Goal: Task Accomplishment & Management: Manage account settings

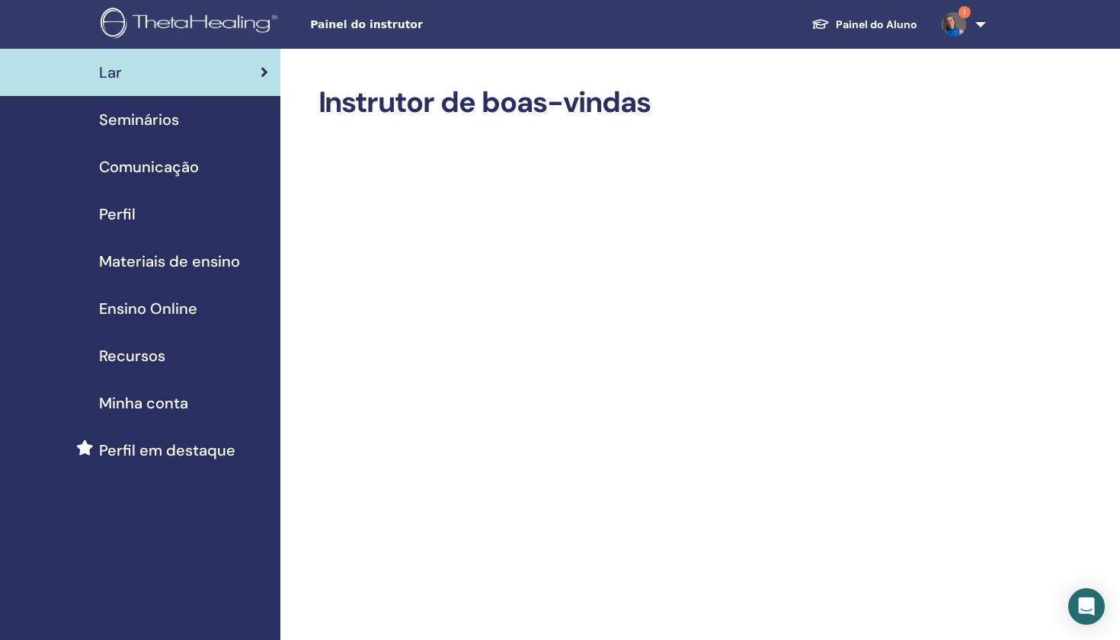
click at [153, 261] on span "Materiais de ensino" at bounding box center [169, 261] width 141 height 23
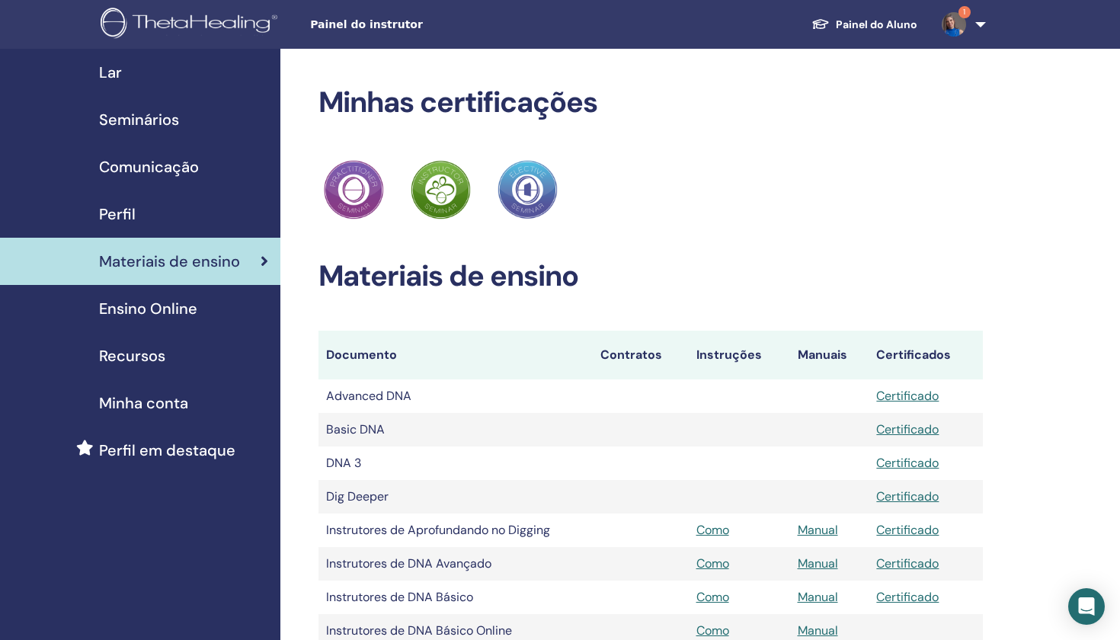
click at [152, 114] on span "Seminários" at bounding box center [139, 119] width 80 height 23
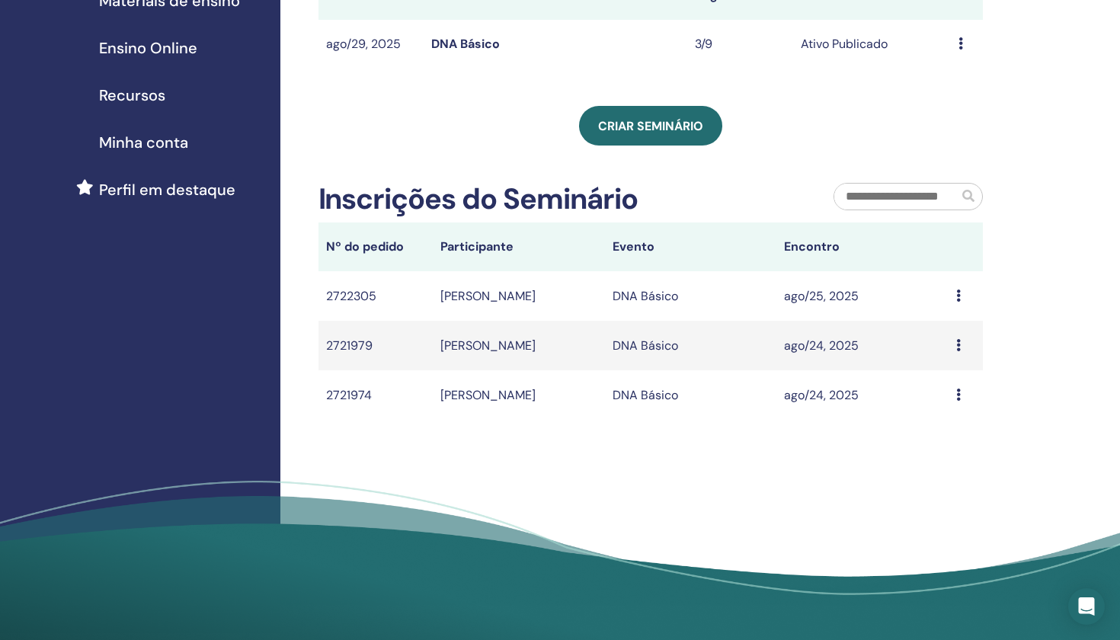
scroll to position [262, 0]
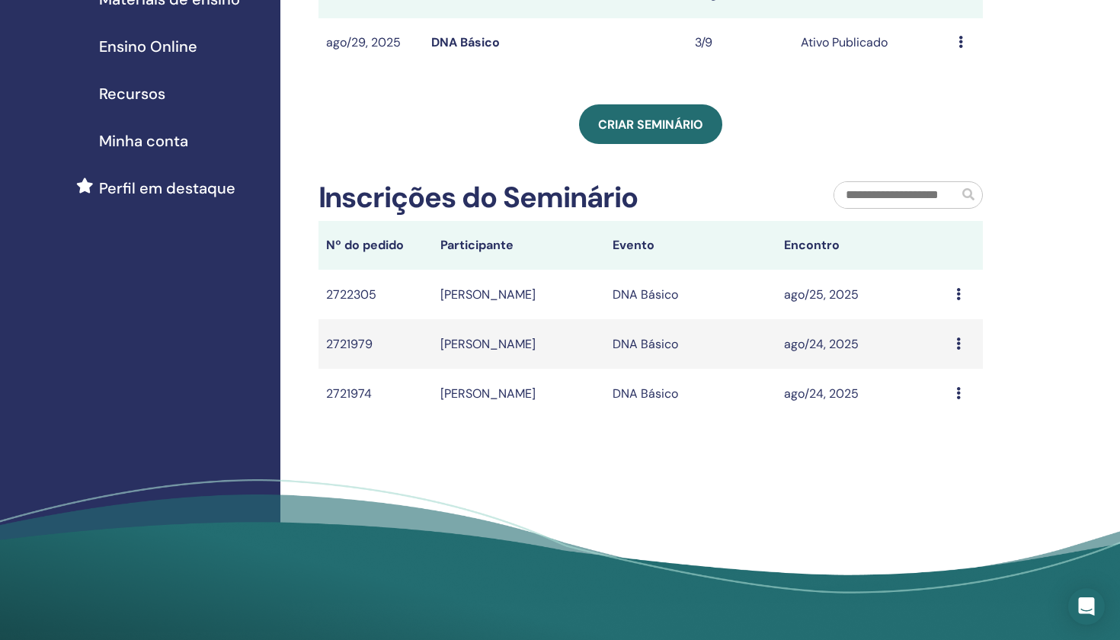
click at [958, 294] on icon at bounding box center [958, 294] width 5 height 12
click at [898, 287] on td "ago/25, 2025" at bounding box center [863, 295] width 172 height 50
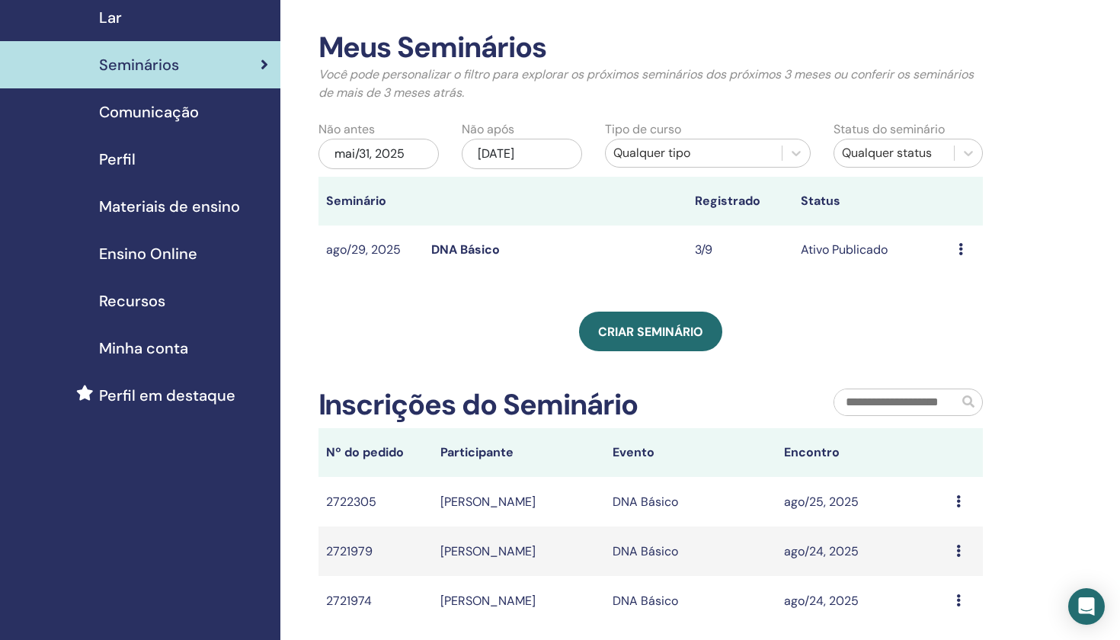
scroll to position [53, 0]
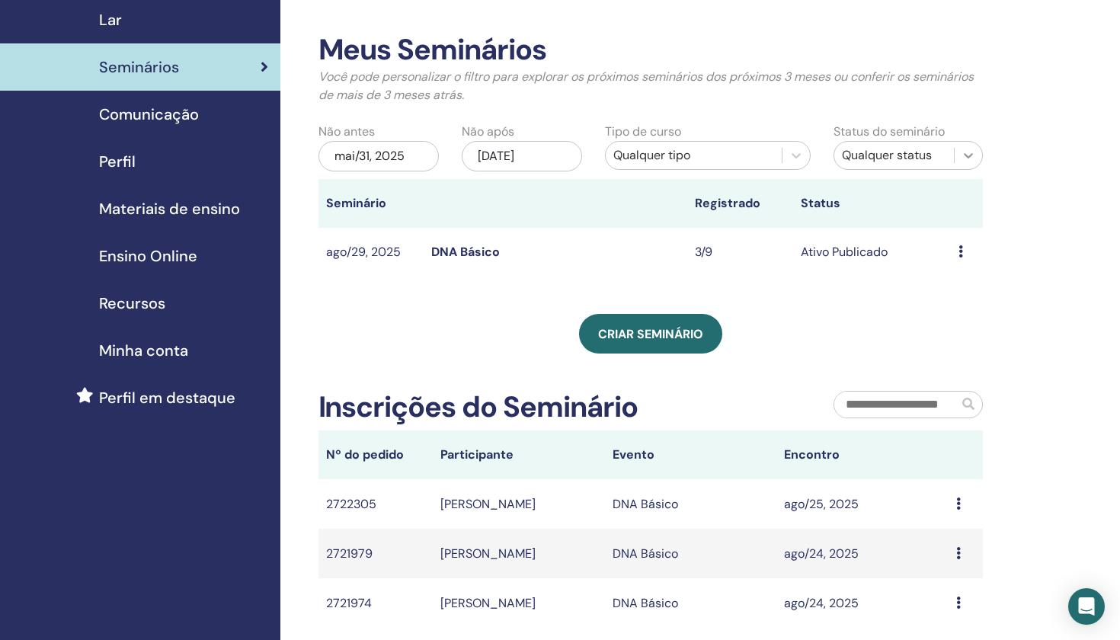
click at [964, 150] on icon at bounding box center [968, 155] width 15 height 15
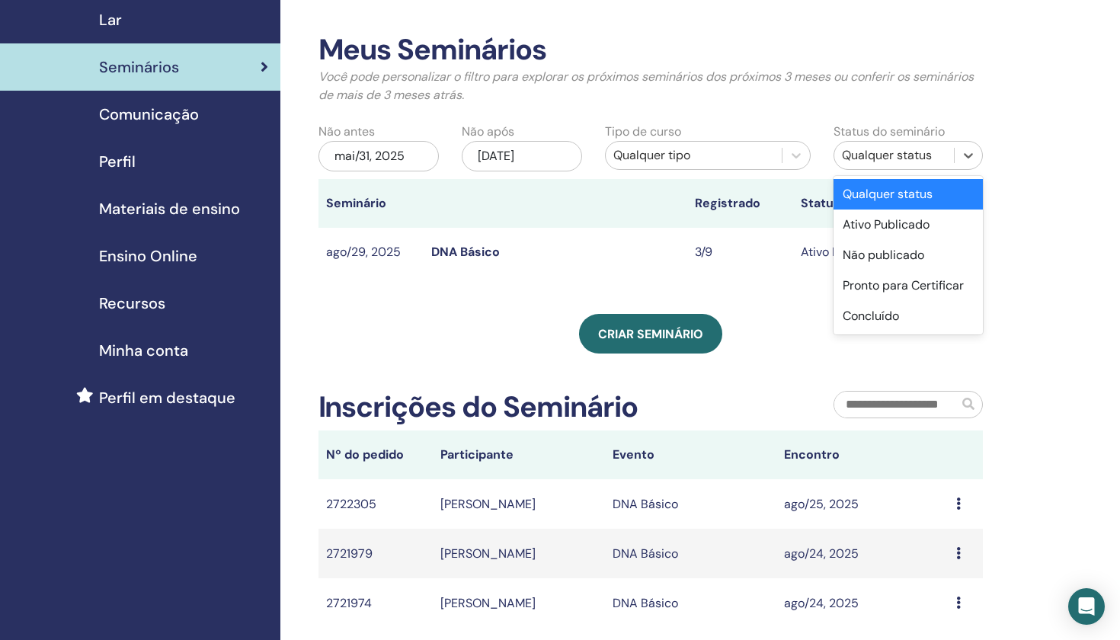
click at [1025, 226] on div "Meus Seminários Você pode personalizar o filtro para explorar os próximos semin…" at bounding box center [700, 418] width 841 height 845
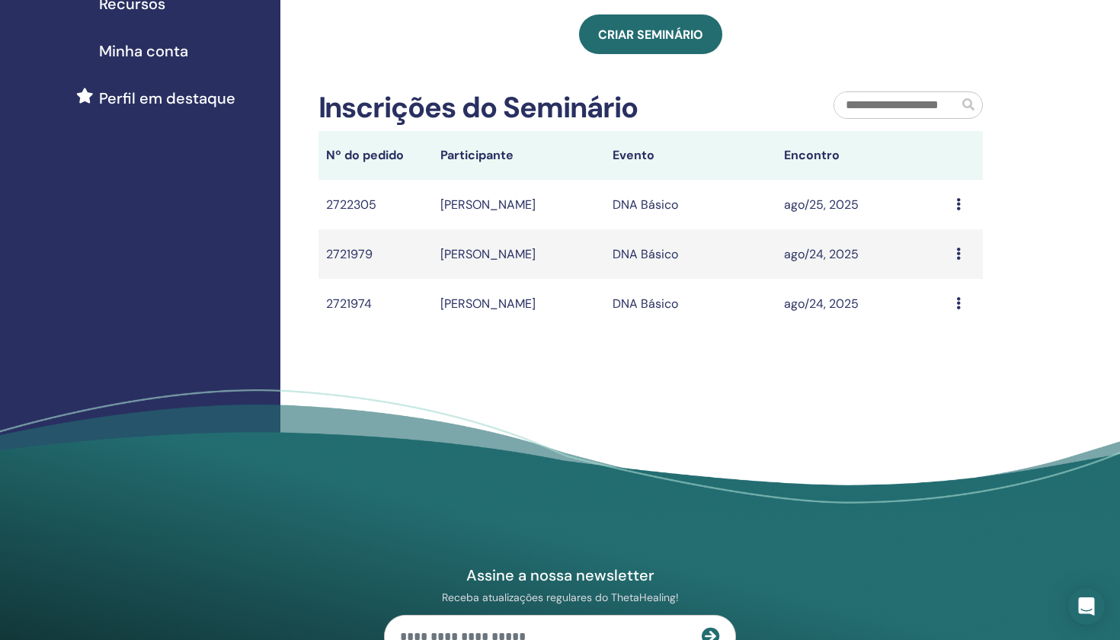
scroll to position [388, 0]
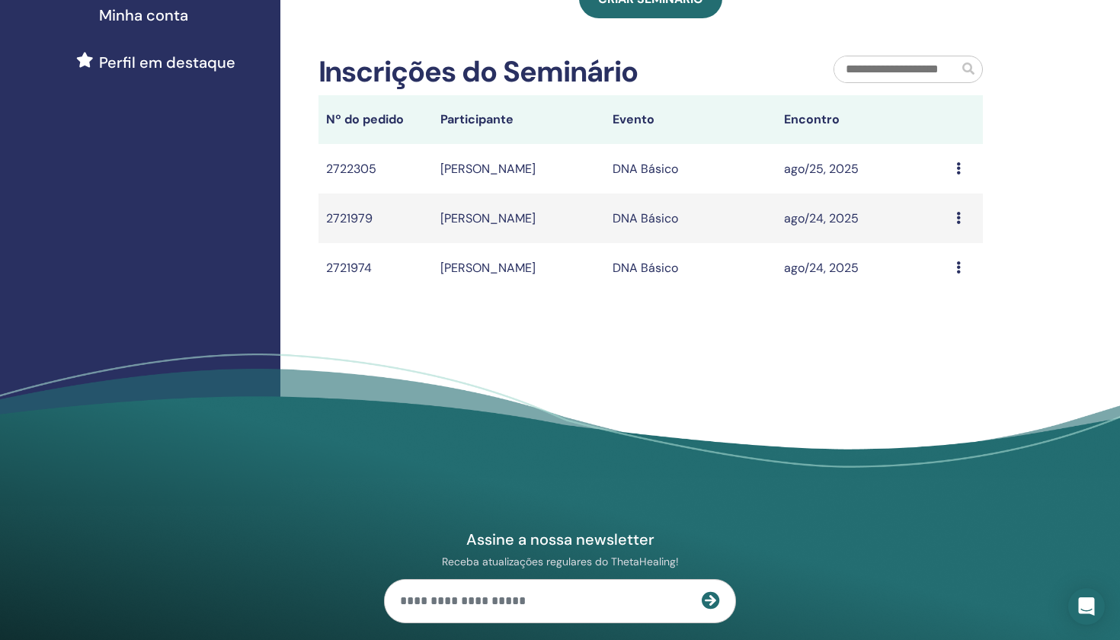
click at [956, 271] on icon at bounding box center [958, 267] width 5 height 12
click at [711, 325] on div "Meus Seminários Você pode personalizar o filtro para explorar os próximos semin…" at bounding box center [700, 83] width 841 height 845
click at [509, 169] on td "[PERSON_NAME]" at bounding box center [519, 169] width 172 height 50
click at [354, 172] on td "2722305" at bounding box center [376, 169] width 114 height 50
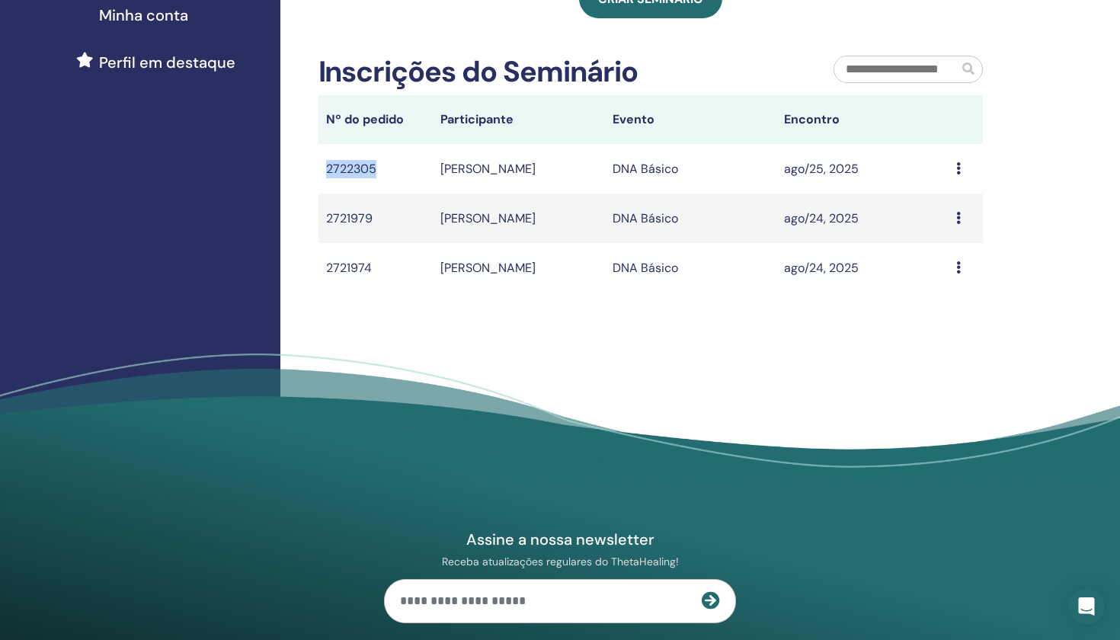
click at [354, 172] on td "2722305" at bounding box center [376, 169] width 114 height 50
click at [388, 227] on td "2721979" at bounding box center [376, 219] width 114 height 50
click at [357, 216] on td "2721979" at bounding box center [376, 219] width 114 height 50
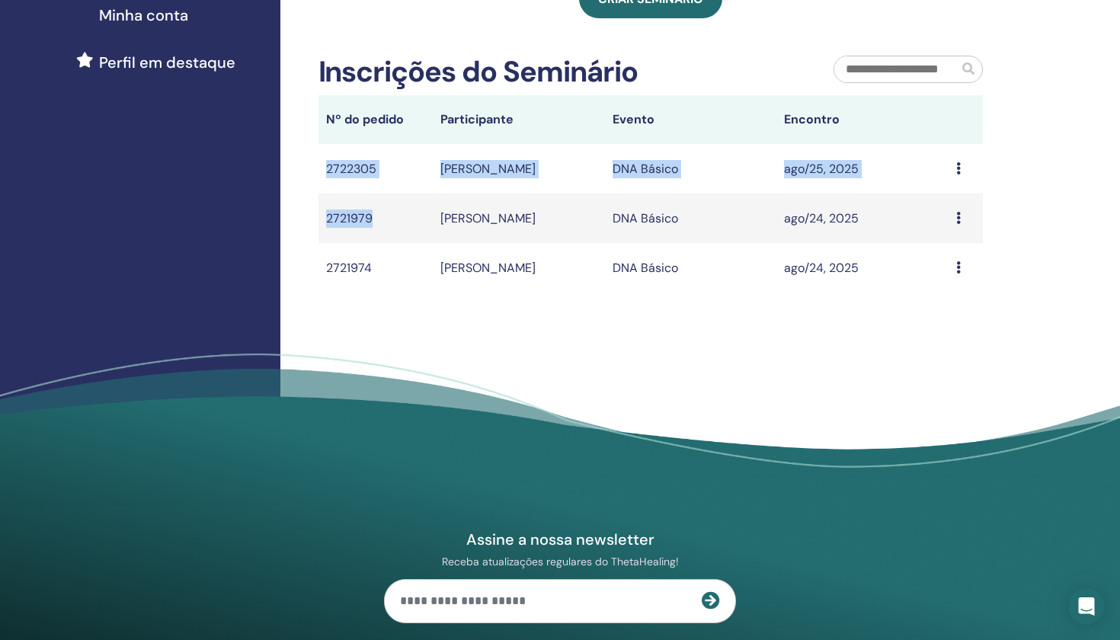
click at [357, 216] on td "2721979" at bounding box center [376, 219] width 114 height 50
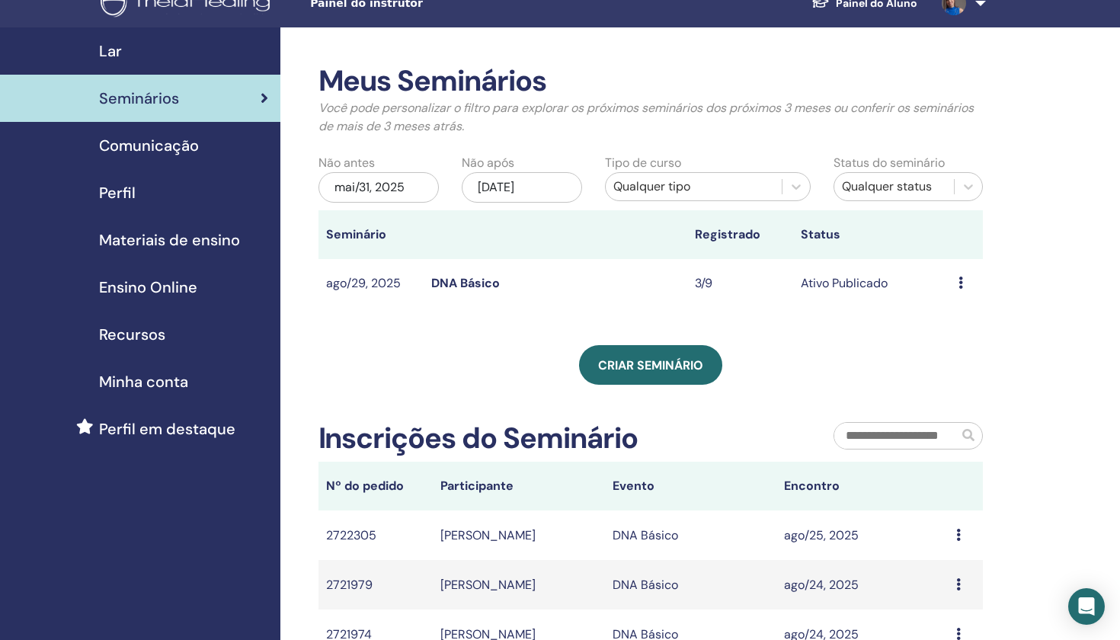
scroll to position [10, 0]
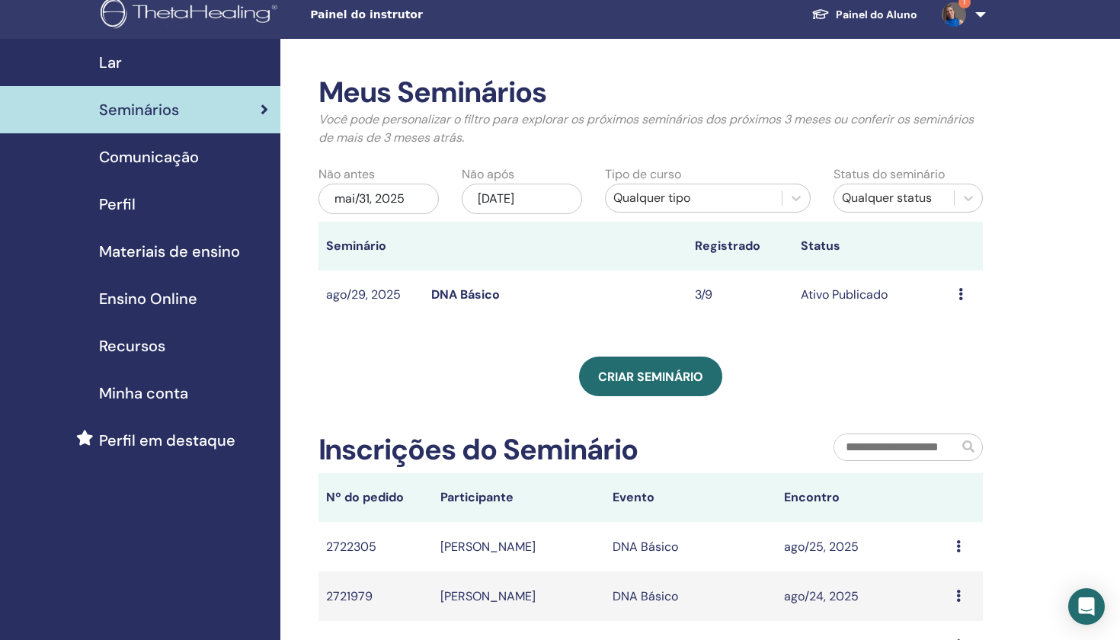
click at [442, 300] on link "DNA Básico" at bounding box center [465, 295] width 69 height 16
click at [961, 297] on icon at bounding box center [961, 294] width 5 height 12
click at [875, 334] on div "Meus Seminários Você pode personalizar o filtro para explorar os próximos semin…" at bounding box center [651, 372] width 665 height 595
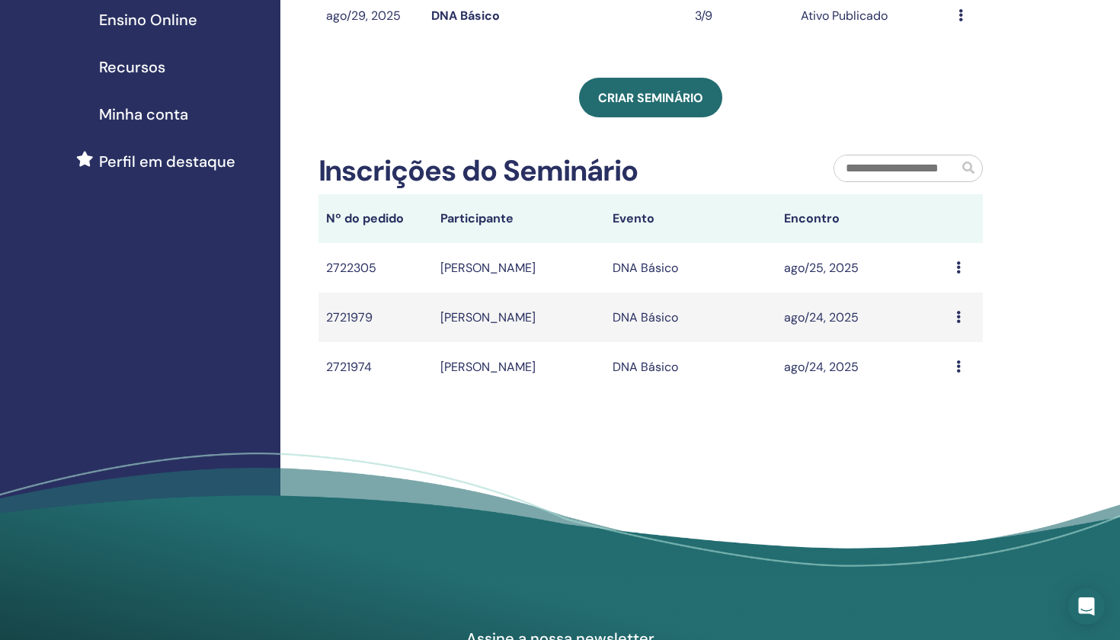
scroll to position [336, 0]
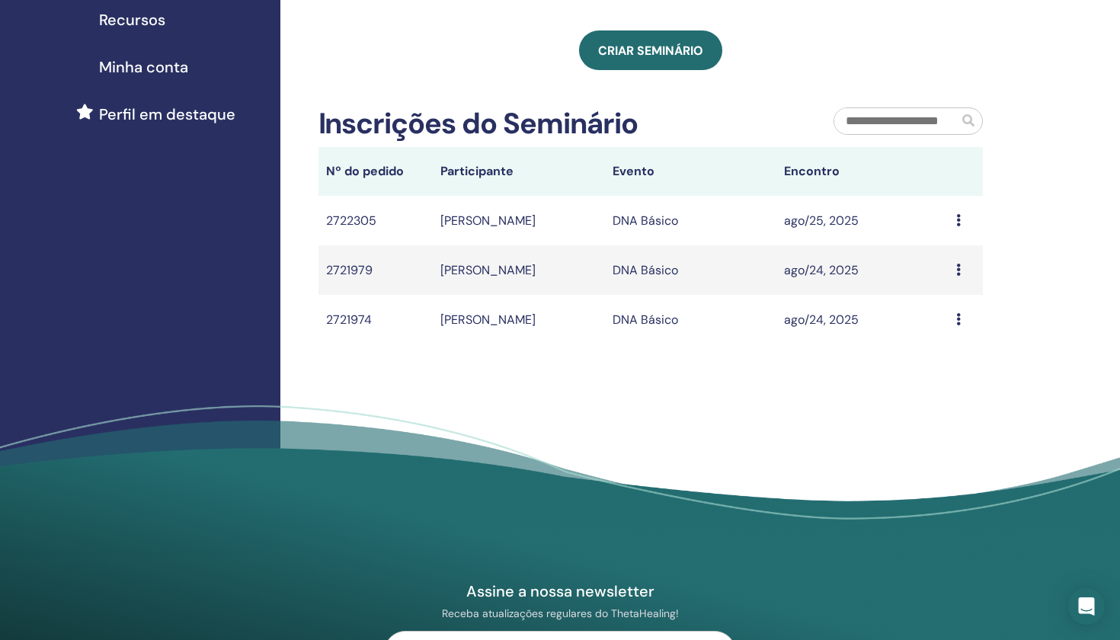
click at [958, 218] on icon at bounding box center [958, 220] width 5 height 12
click at [770, 112] on div "Inscrições do Seminário" at bounding box center [565, 127] width 516 height 41
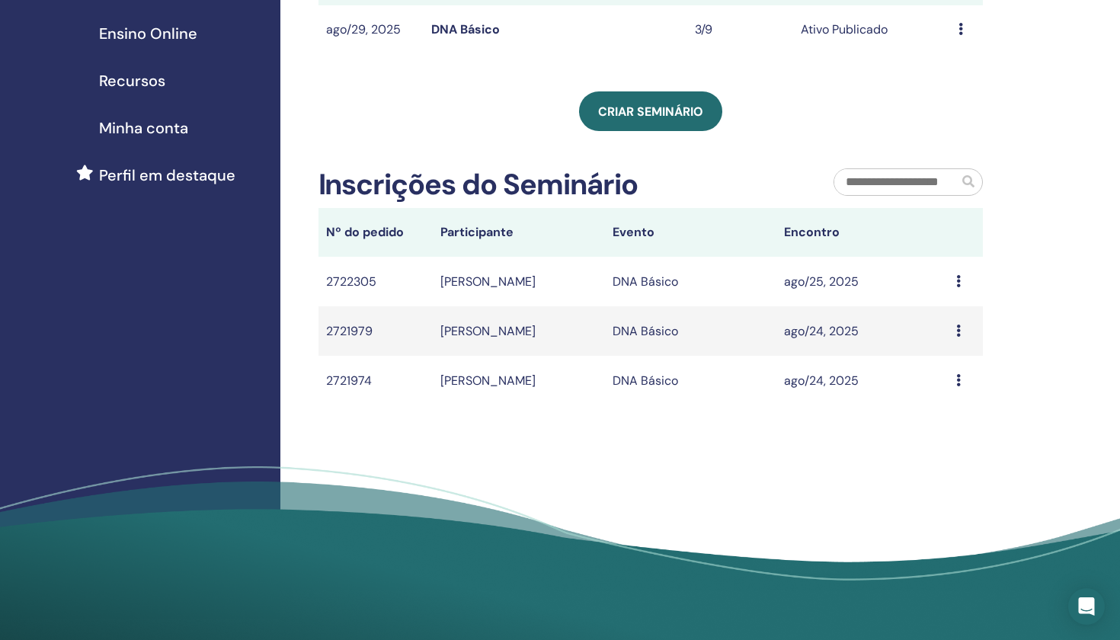
scroll to position [277, 0]
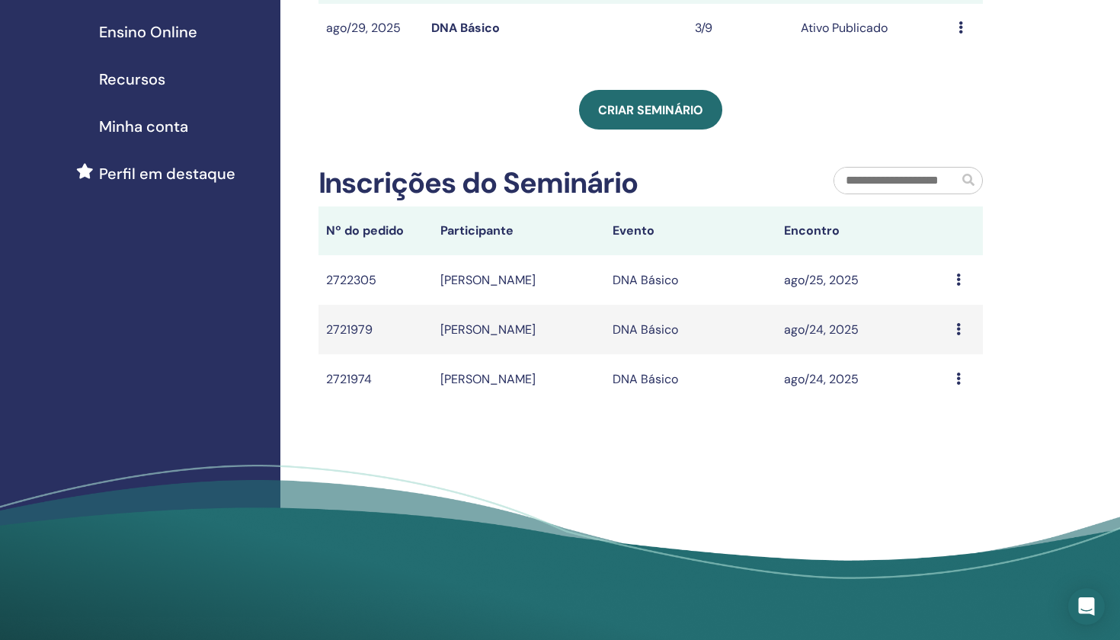
click at [953, 275] on td "Message" at bounding box center [966, 280] width 34 height 50
click at [959, 282] on icon at bounding box center [958, 280] width 5 height 12
click at [961, 335] on div "Message" at bounding box center [965, 330] width 19 height 18
click at [837, 328] on td "ago/24, 2025" at bounding box center [863, 330] width 172 height 50
click at [499, 278] on td "[PERSON_NAME]" at bounding box center [519, 280] width 172 height 50
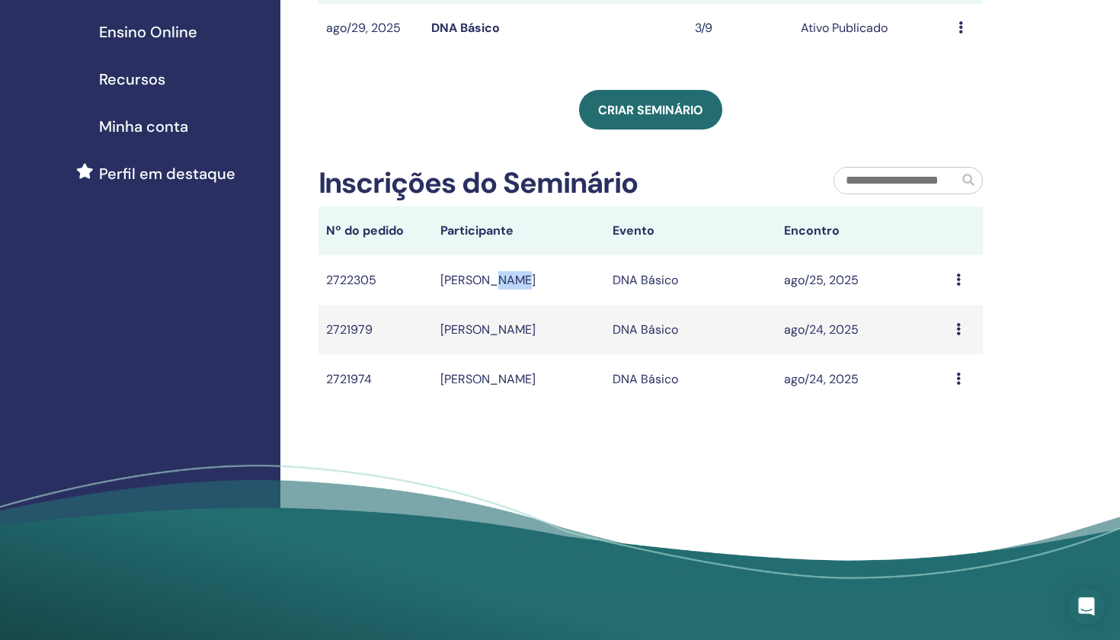
click at [499, 278] on td "[PERSON_NAME]" at bounding box center [519, 280] width 172 height 50
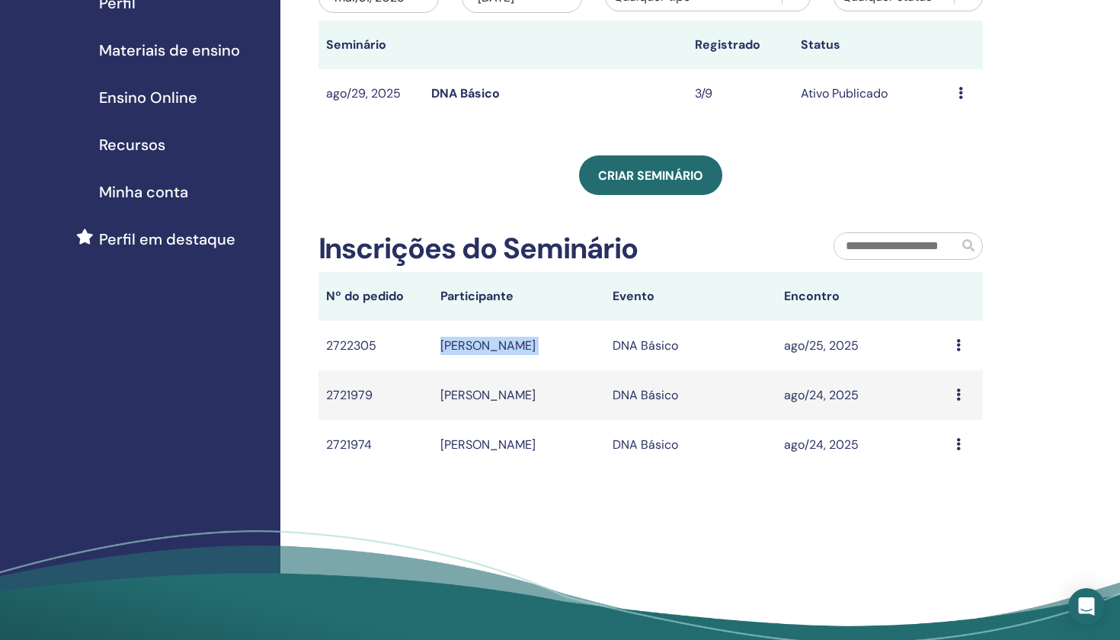
scroll to position [64, 0]
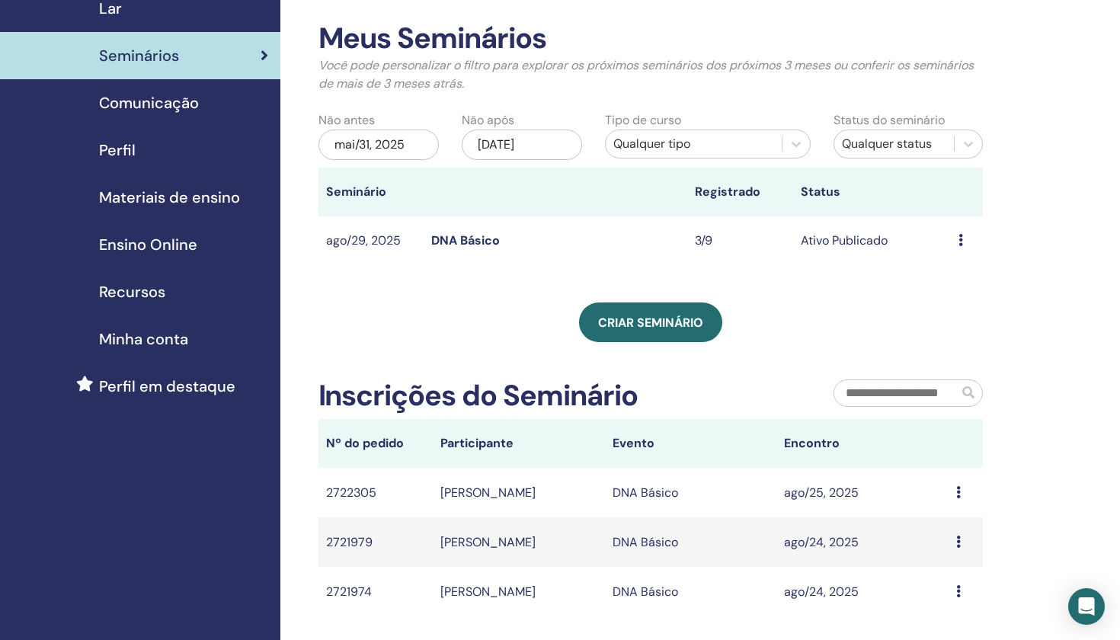
click at [728, 240] on td "3/9" at bounding box center [739, 241] width 105 height 50
click at [967, 239] on div "Visualizar Editar Participantes Cancelar" at bounding box center [967, 241] width 17 height 18
click at [950, 277] on link "Editar" at bounding box center [947, 275] width 34 height 16
click at [962, 236] on icon at bounding box center [961, 240] width 5 height 12
click at [946, 295] on link "Participantes" at bounding box center [962, 295] width 75 height 16
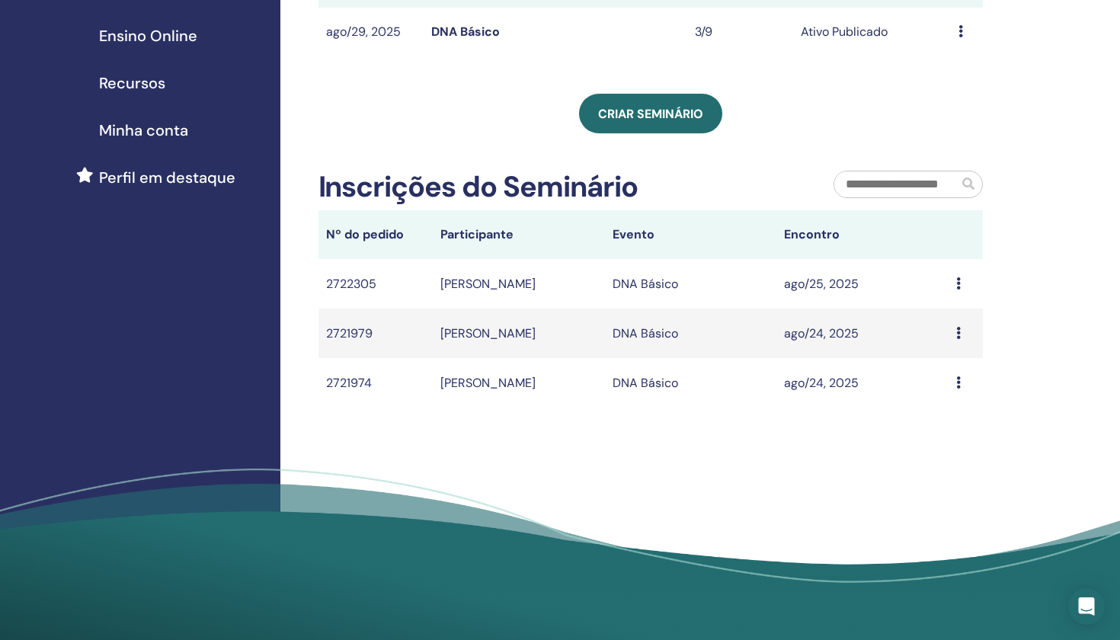
scroll to position [133, 0]
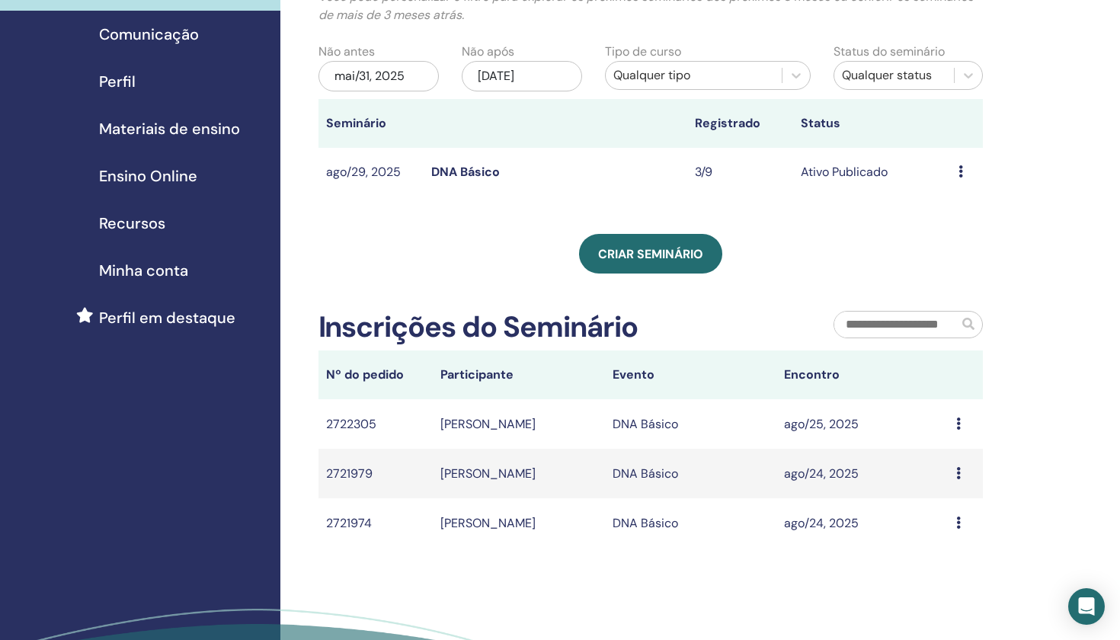
click at [969, 171] on div "Visualizar Editar Participantes Cancelar" at bounding box center [967, 172] width 17 height 18
click at [946, 210] on link "Editar" at bounding box center [948, 206] width 34 height 16
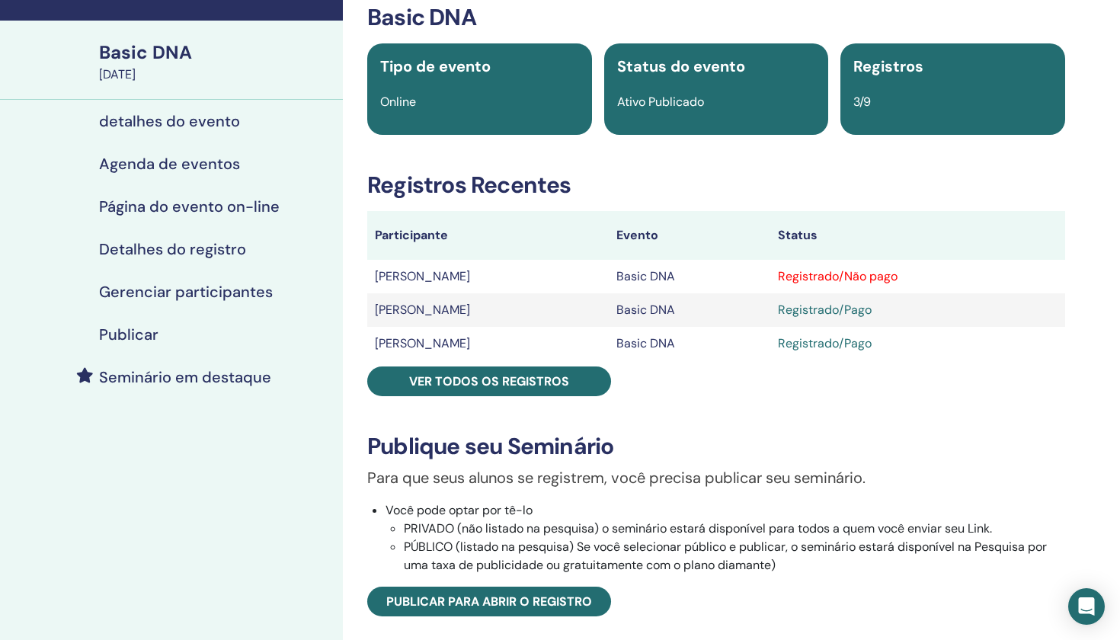
scroll to position [84, 0]
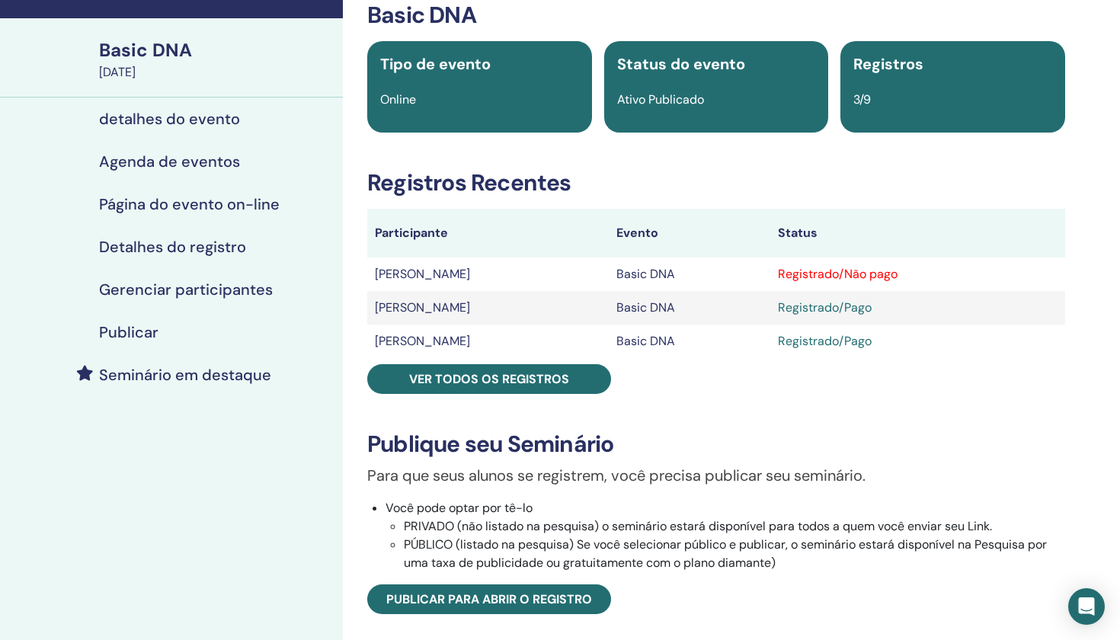
click at [844, 276] on div "Registrado/Não pago" at bounding box center [918, 274] width 280 height 18
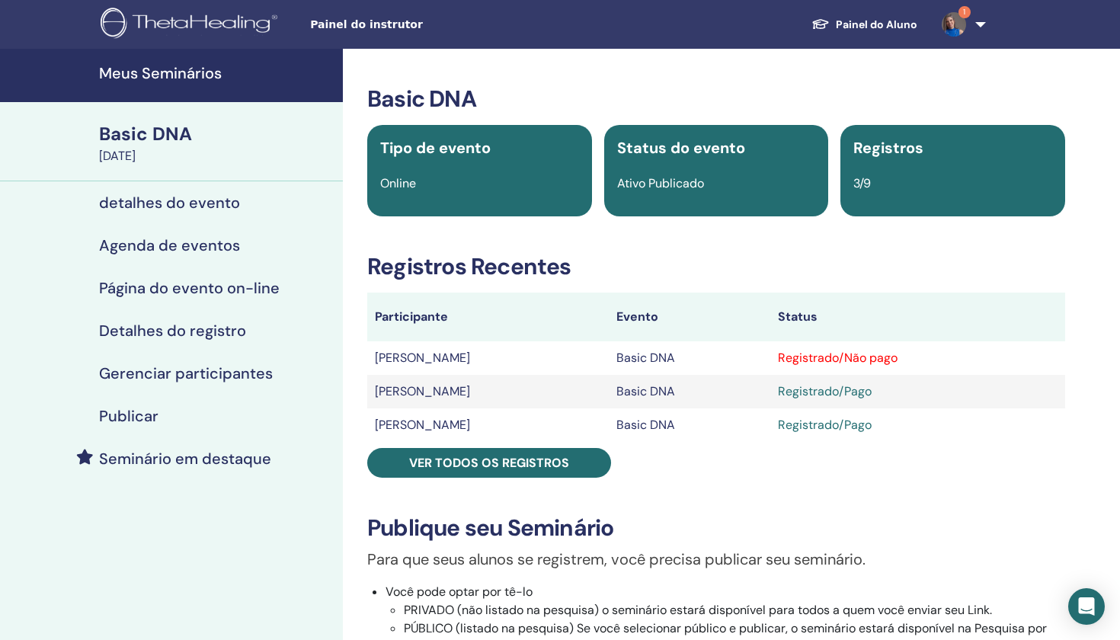
scroll to position [0, 0]
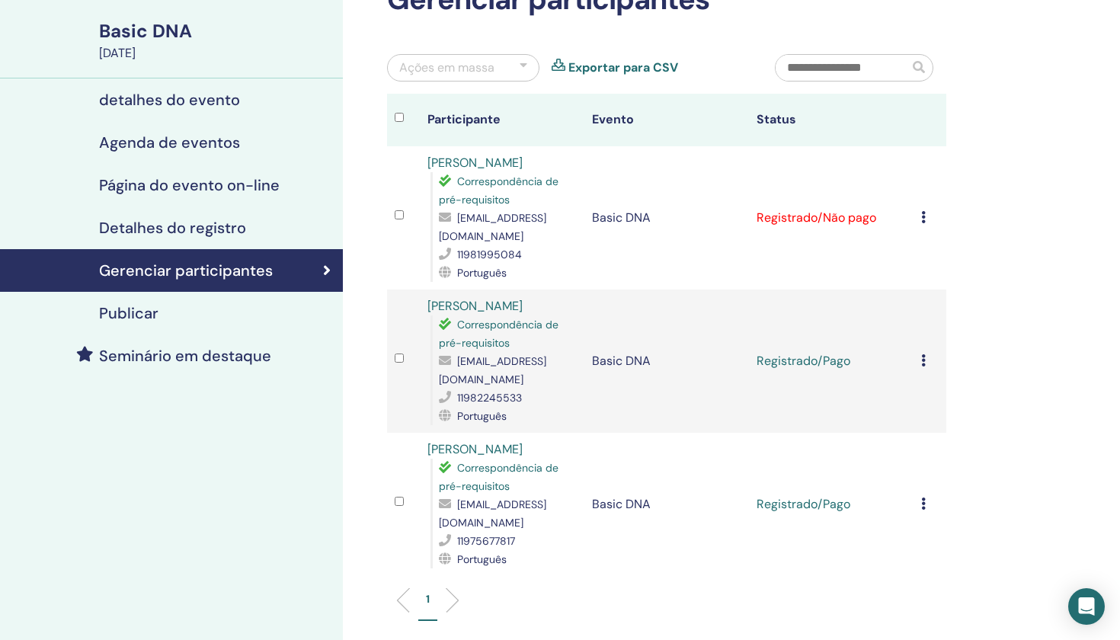
scroll to position [104, 0]
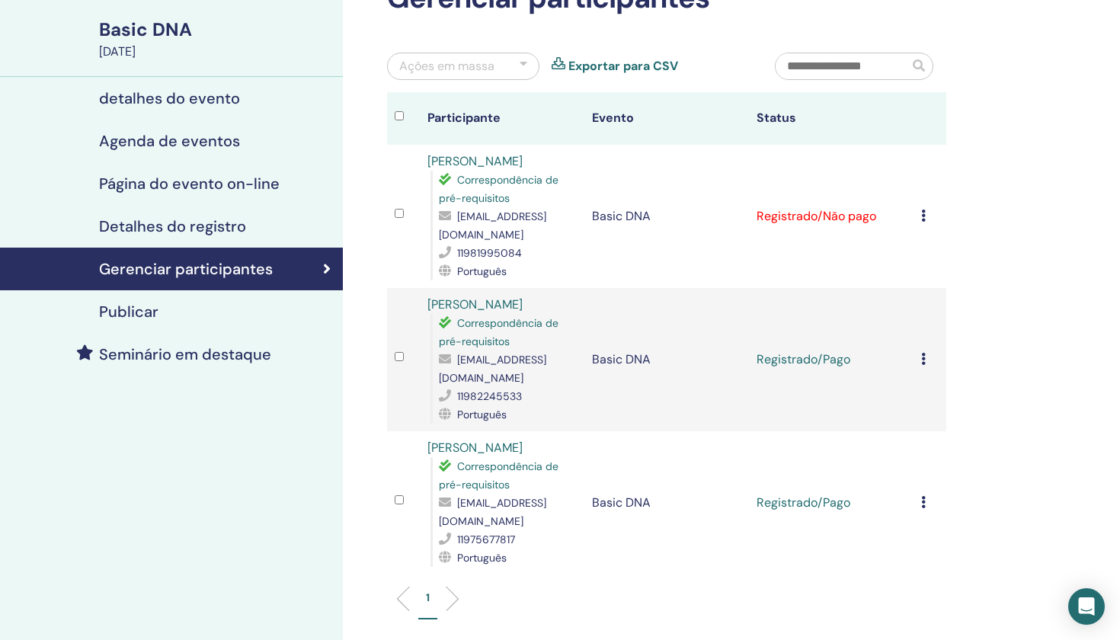
click at [920, 206] on td "Cancelar registro Não certifique-se automaticamente Marcar como pago Marcar com…" at bounding box center [930, 216] width 33 height 143
click at [924, 210] on icon at bounding box center [923, 216] width 5 height 12
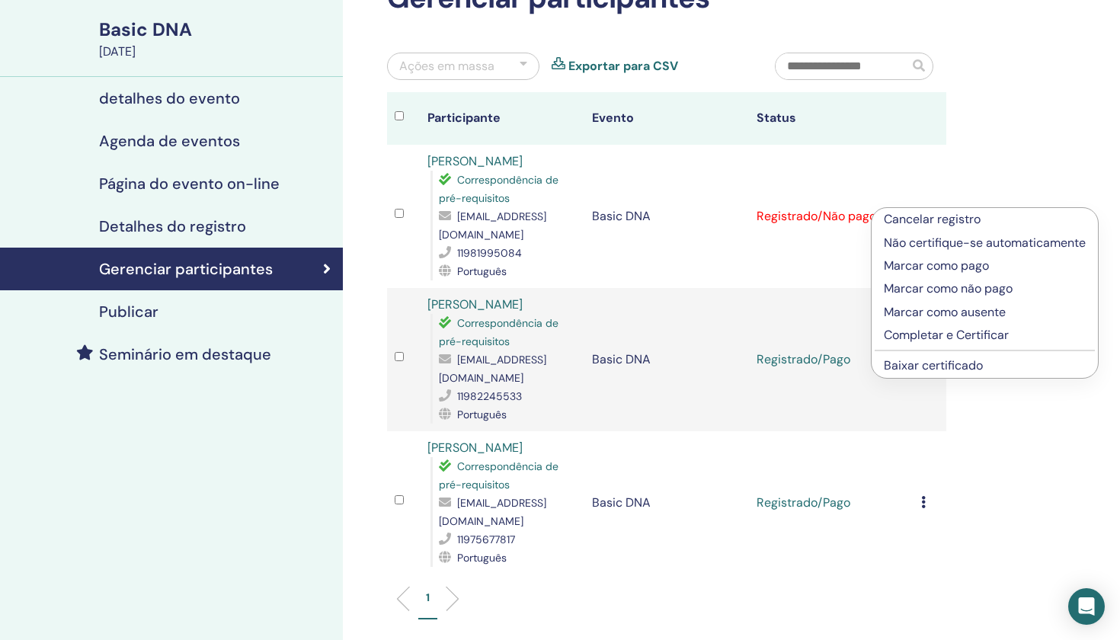
click at [921, 263] on p "Marcar como pago" at bounding box center [985, 266] width 202 height 18
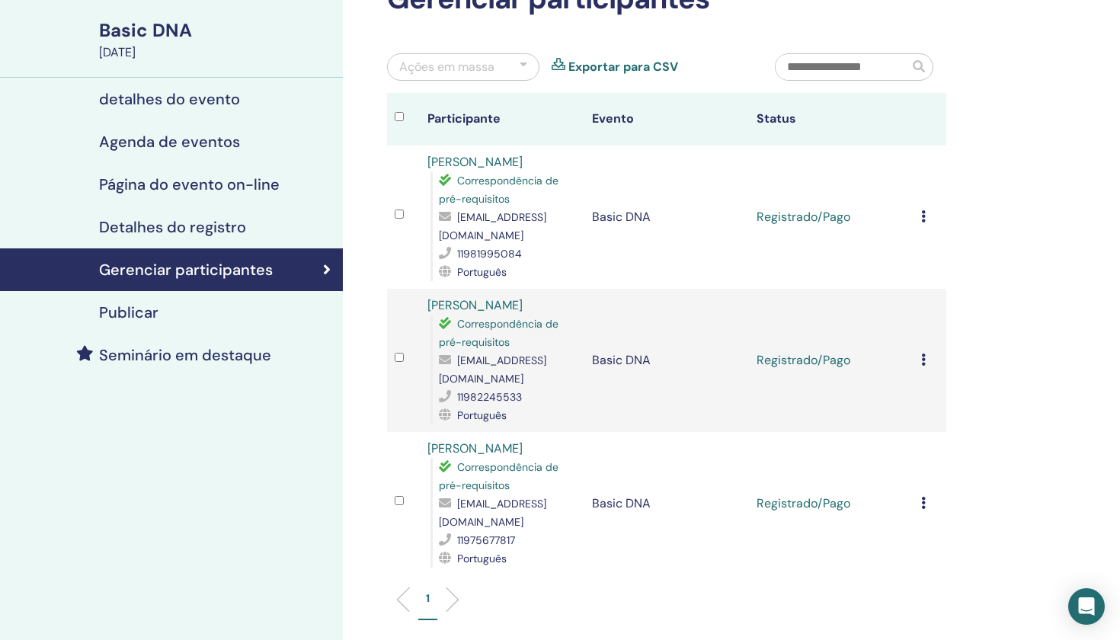
scroll to position [102, 0]
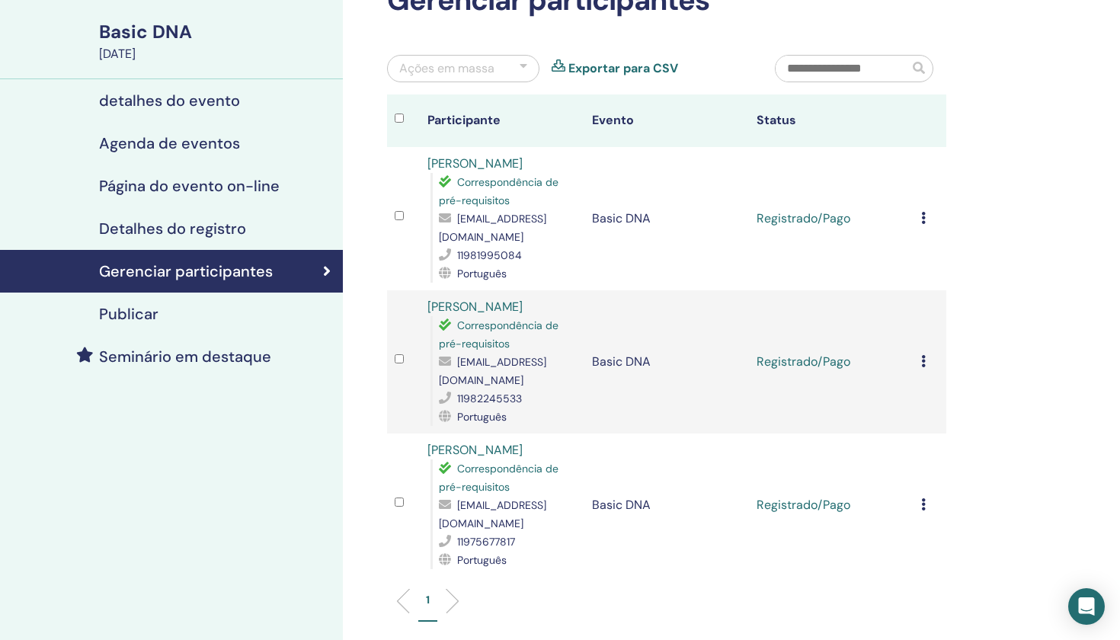
click at [921, 212] on icon at bounding box center [923, 218] width 5 height 12
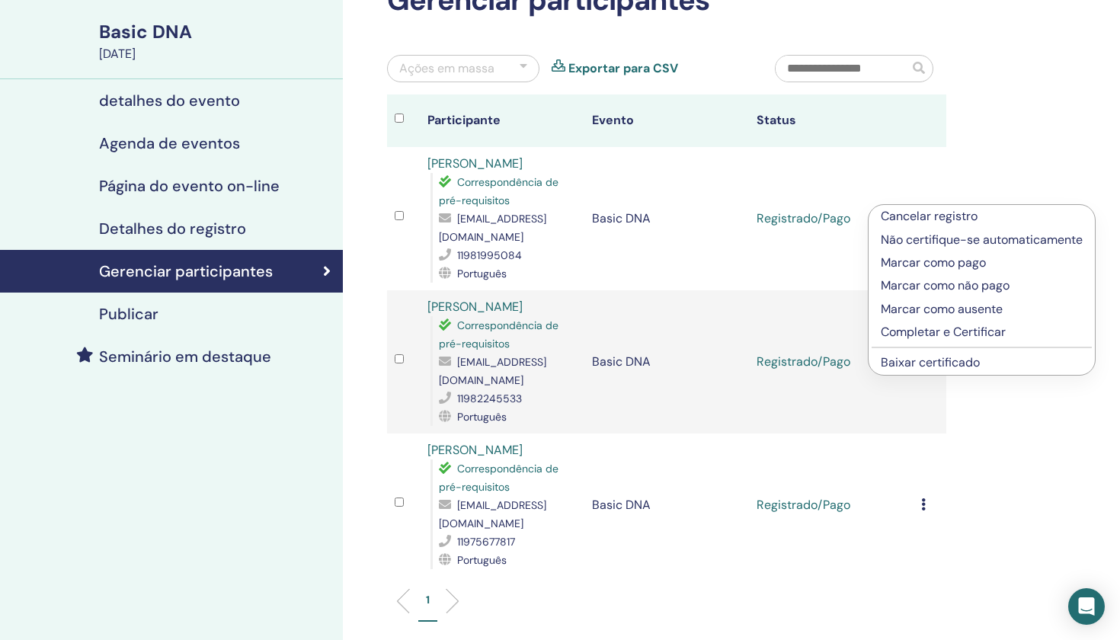
click at [1011, 409] on div "Gerenciar participantes Ações em massa Exportar para CSV Participante Evento St…" at bounding box center [716, 399] width 747 height 904
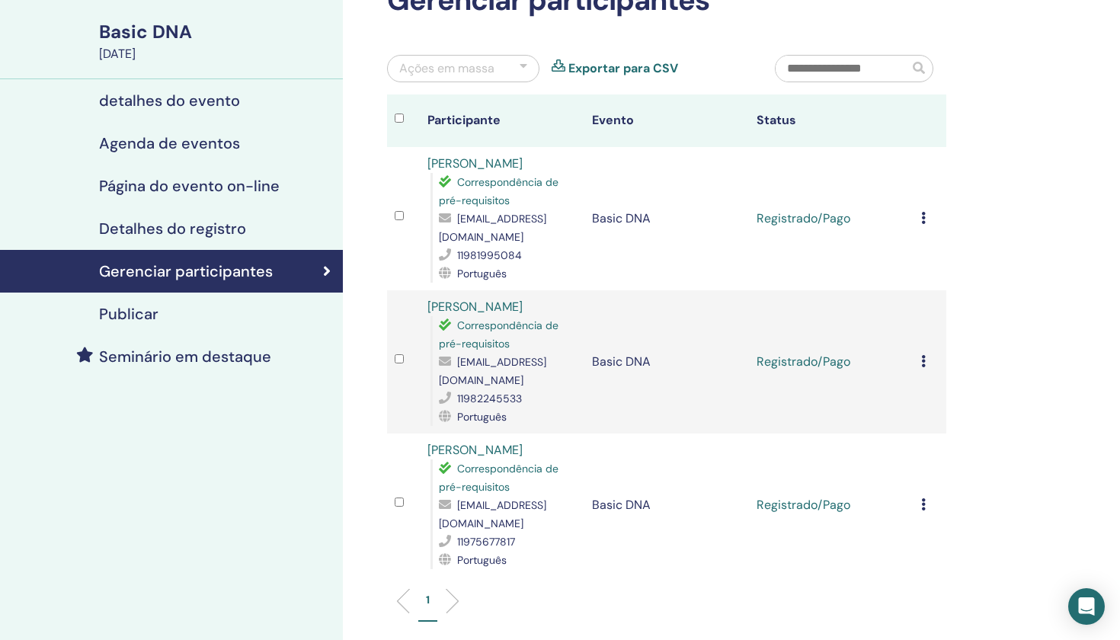
click at [917, 200] on td "Cancelar registro Não certifique-se automaticamente Marcar como pago Marcar com…" at bounding box center [930, 218] width 33 height 143
click at [924, 212] on icon at bounding box center [923, 218] width 5 height 12
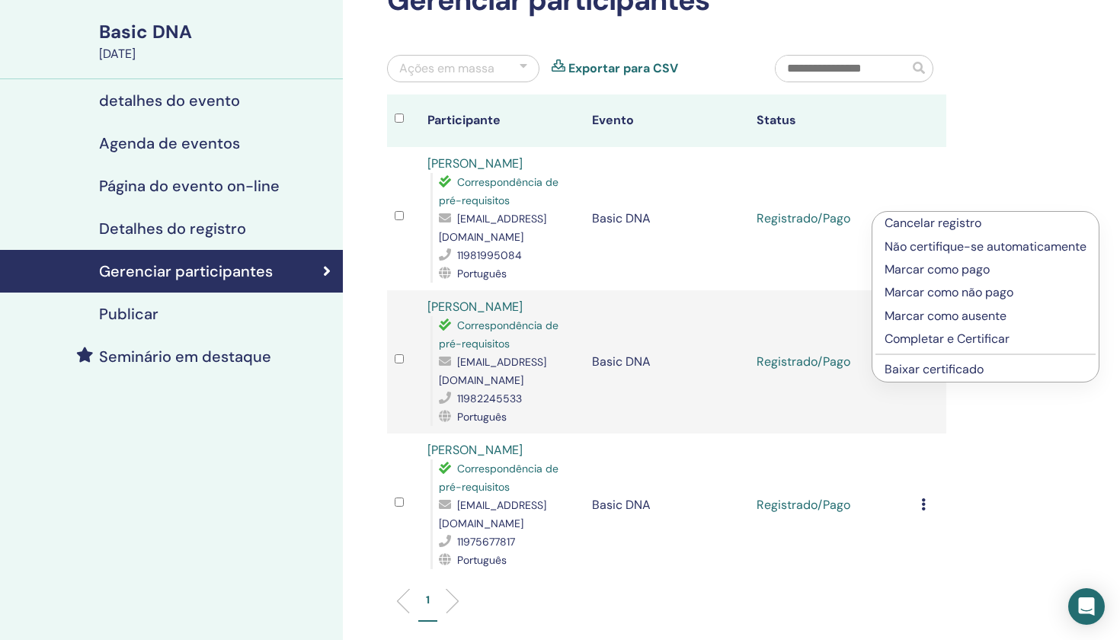
click at [934, 343] on p "Completar e Certificar" at bounding box center [986, 339] width 202 height 18
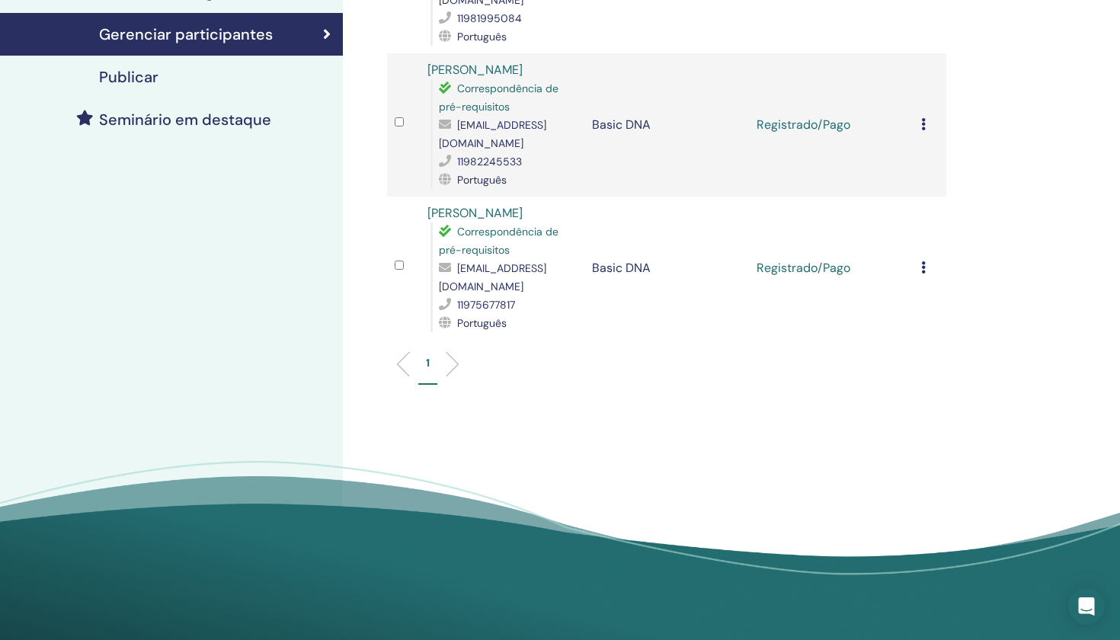
scroll to position [123, 0]
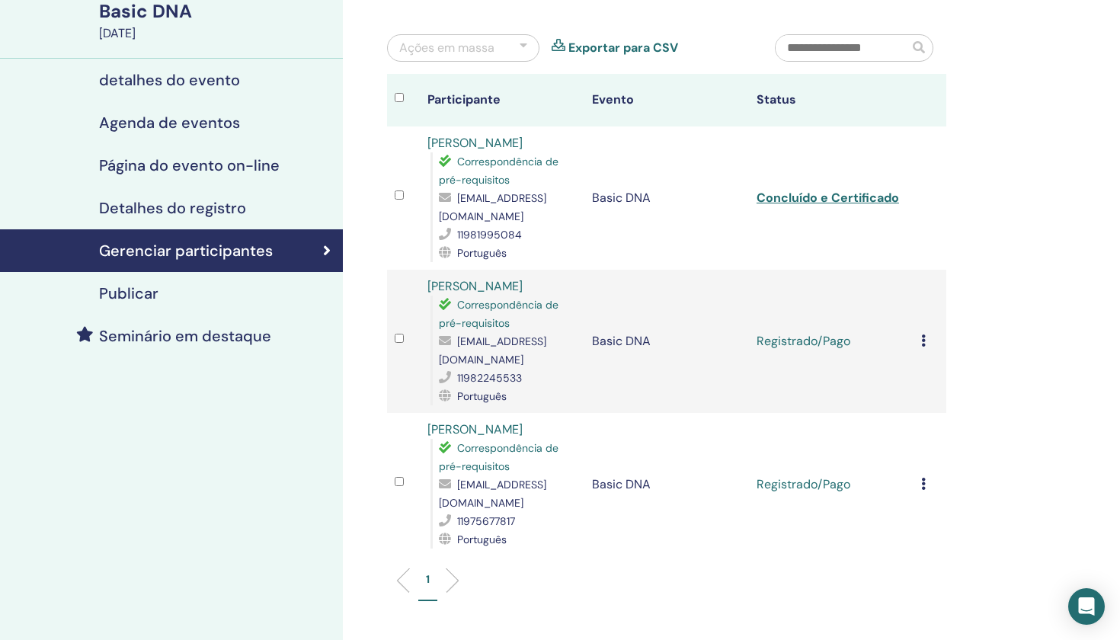
click at [837, 190] on link "Concluído e Certificado" at bounding box center [828, 198] width 143 height 16
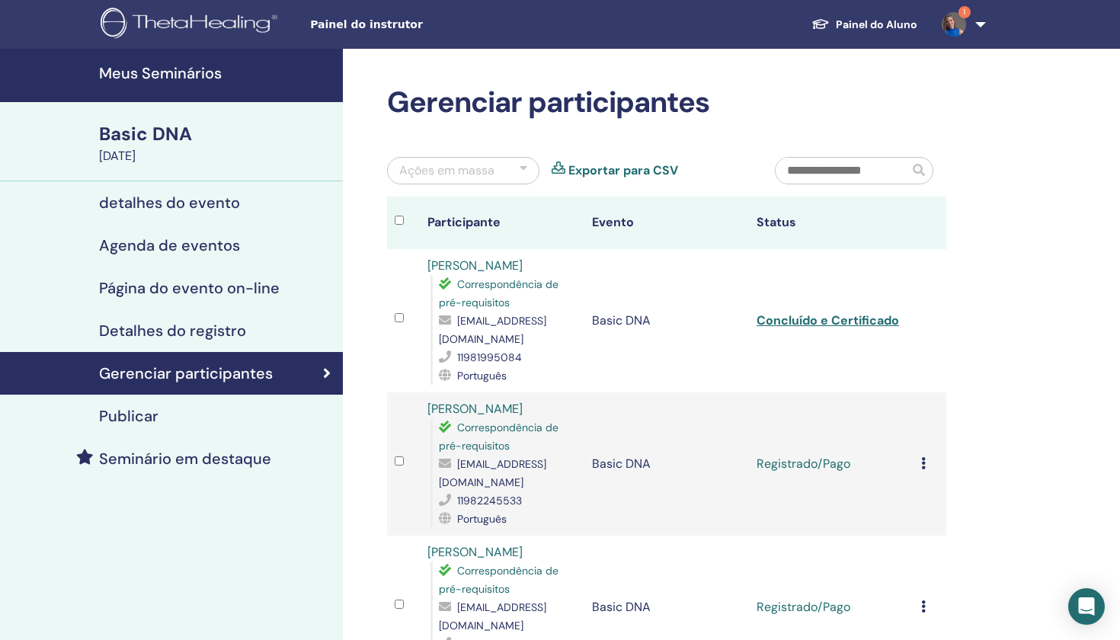
scroll to position [0, 0]
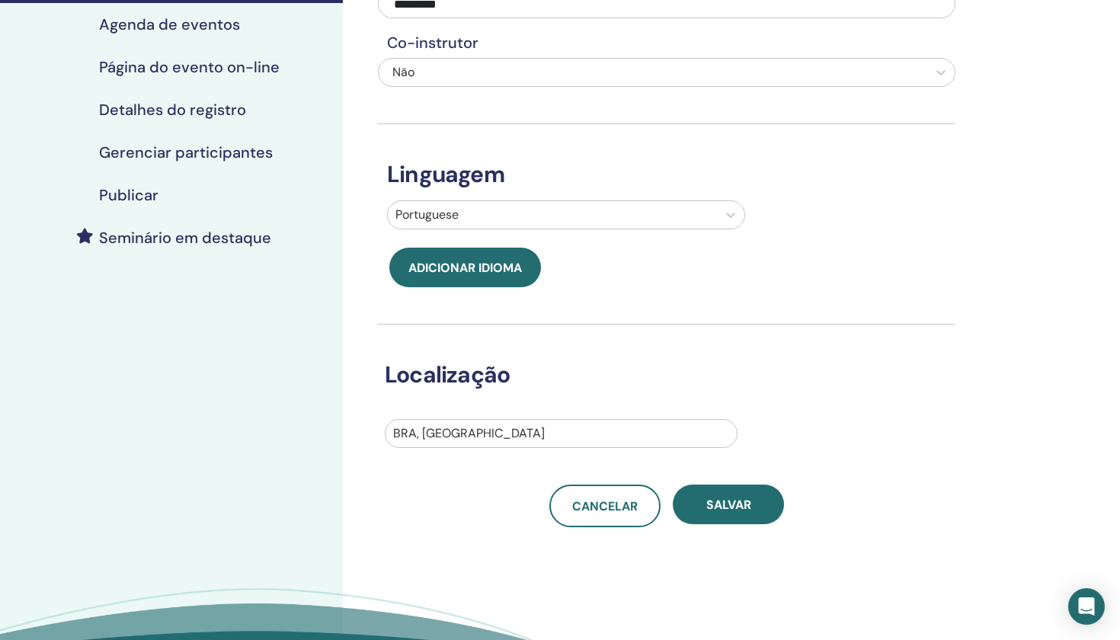
scroll to position [71, 0]
